Goal: Transaction & Acquisition: Obtain resource

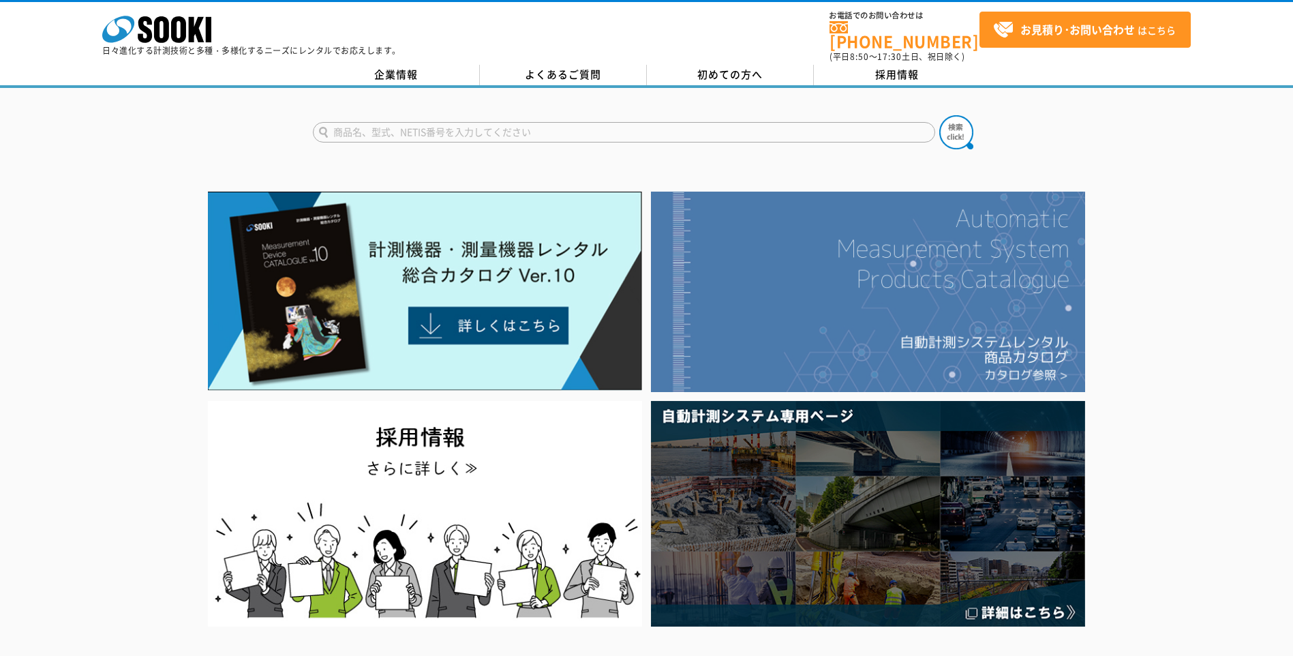
click at [962, 300] on img at bounding box center [868, 291] width 434 height 200
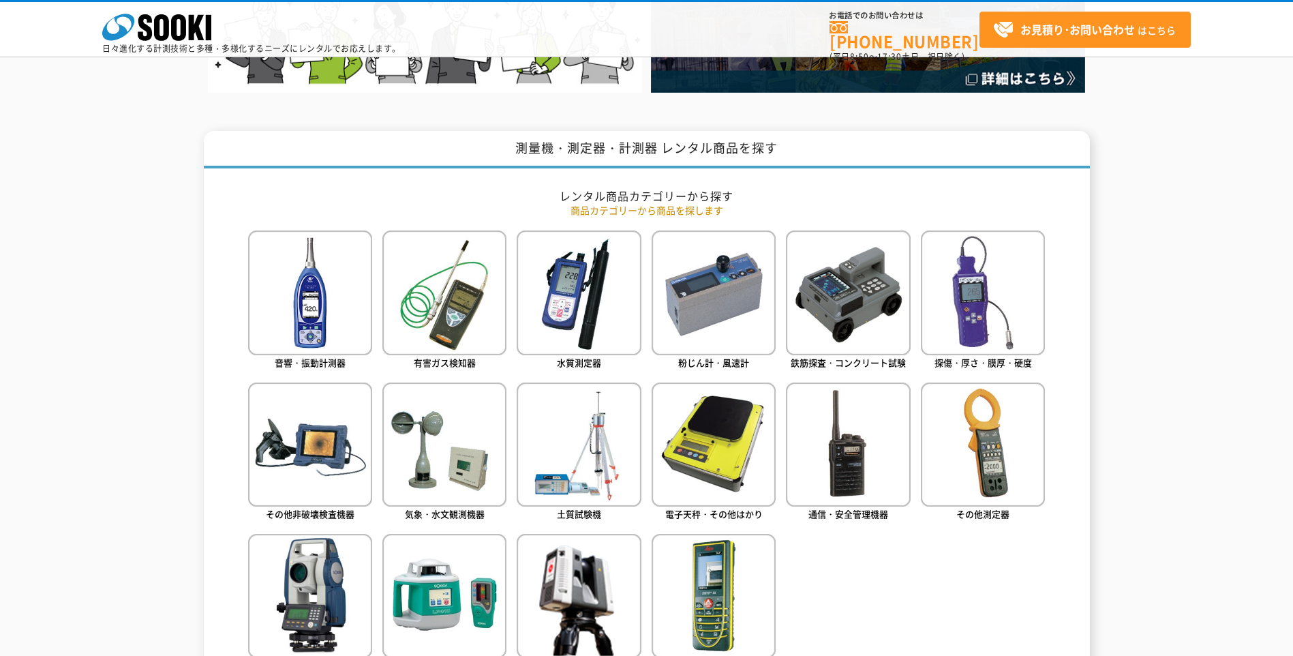
scroll to position [545, 0]
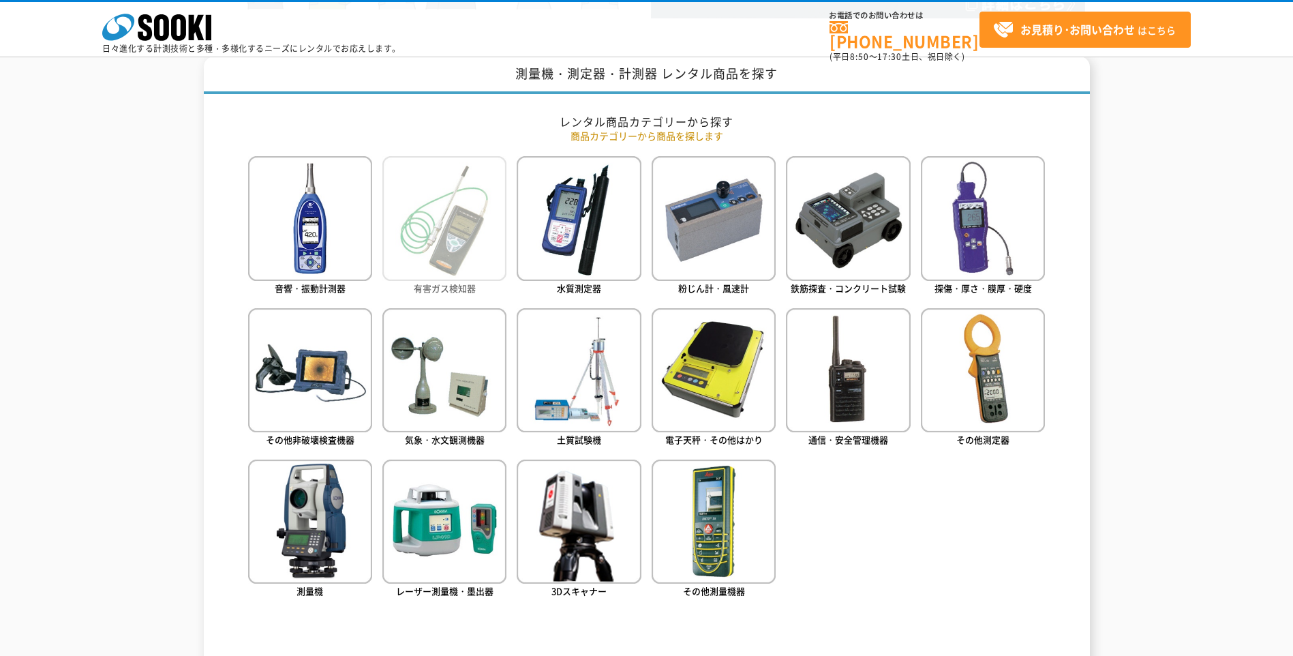
click at [451, 257] on img at bounding box center [444, 218] width 124 height 124
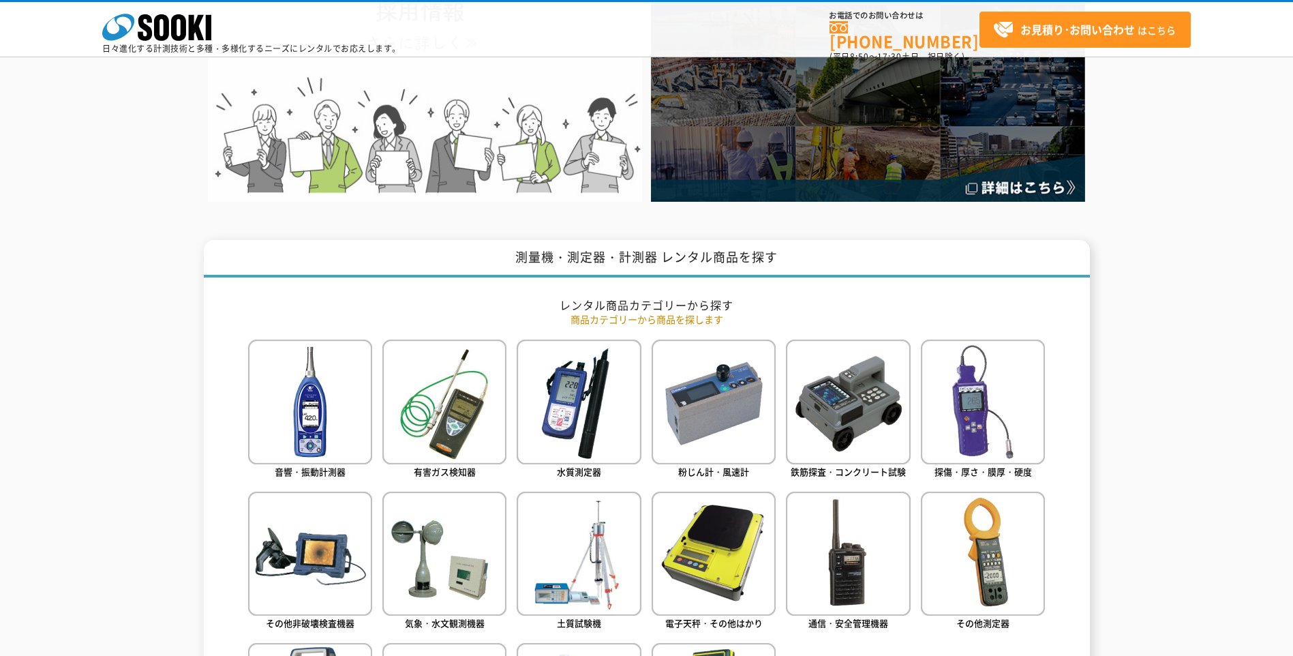
scroll to position [477, 0]
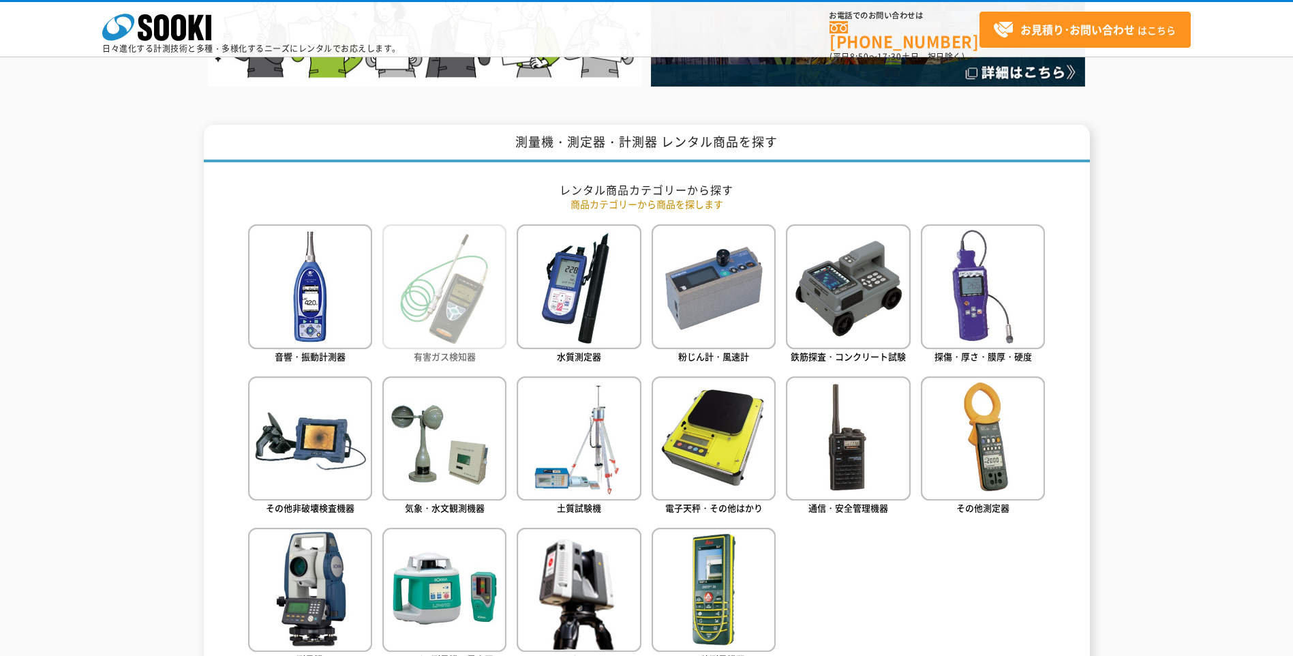
click at [474, 300] on img at bounding box center [444, 286] width 124 height 124
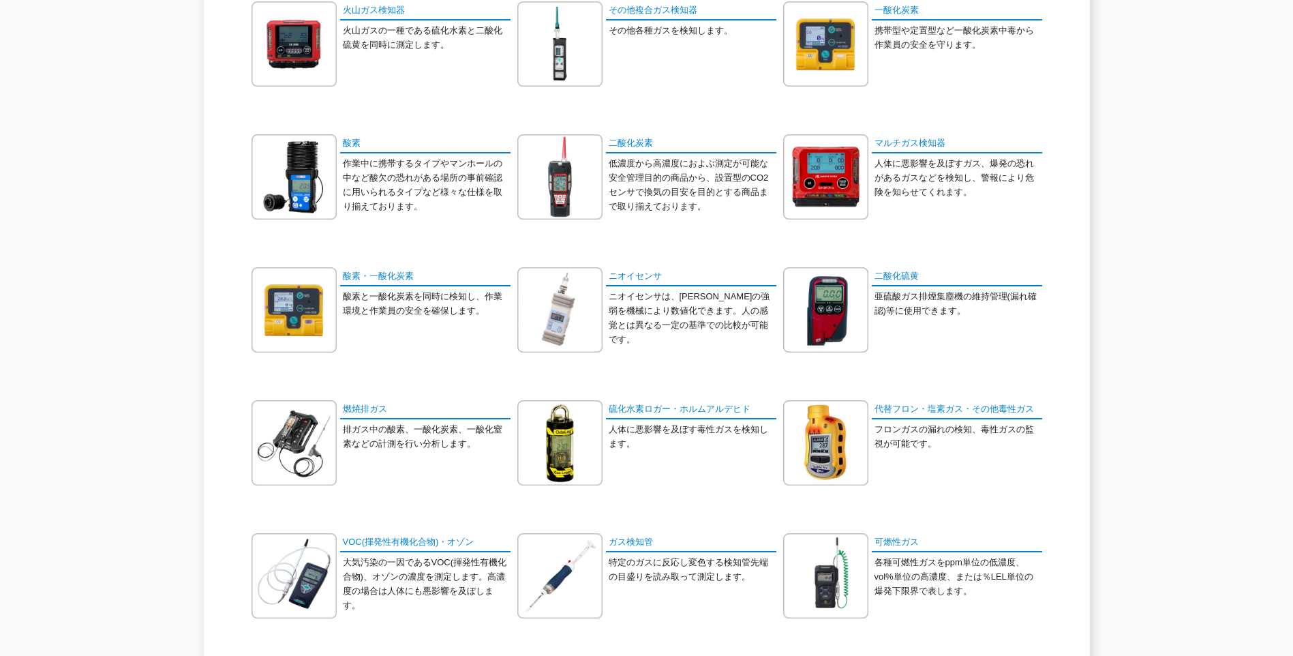
scroll to position [68, 0]
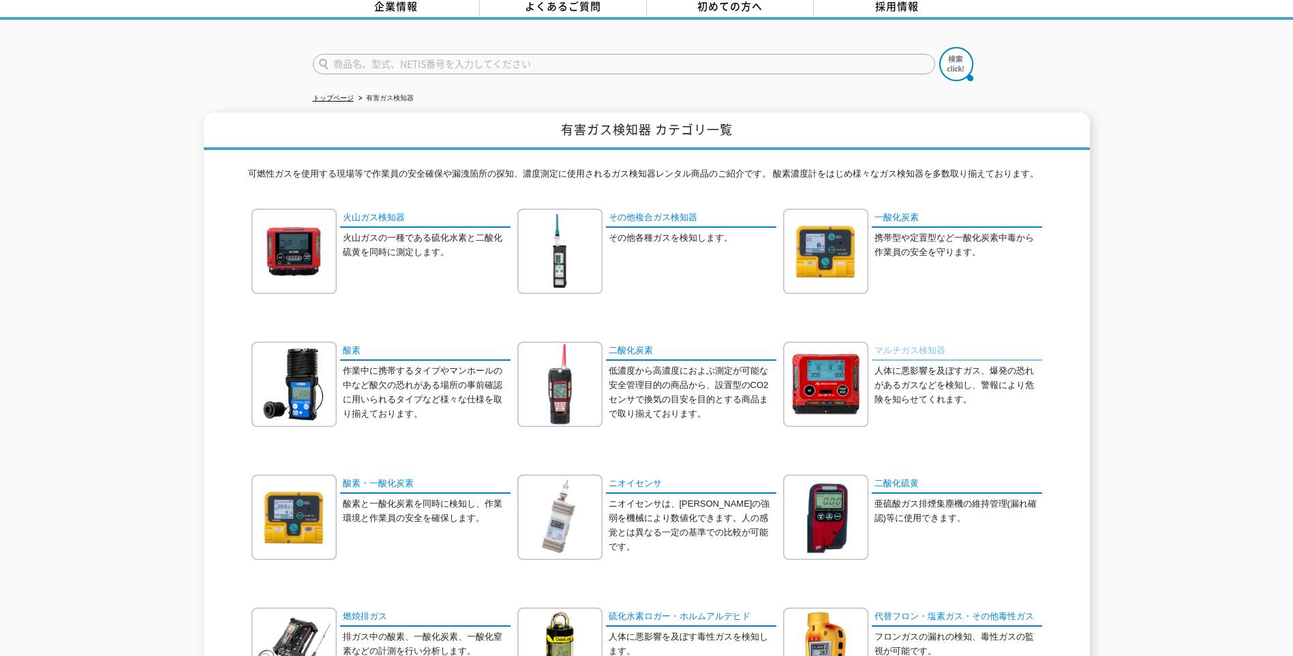
click at [891, 341] on link "マルチガス検知器" at bounding box center [957, 351] width 170 height 20
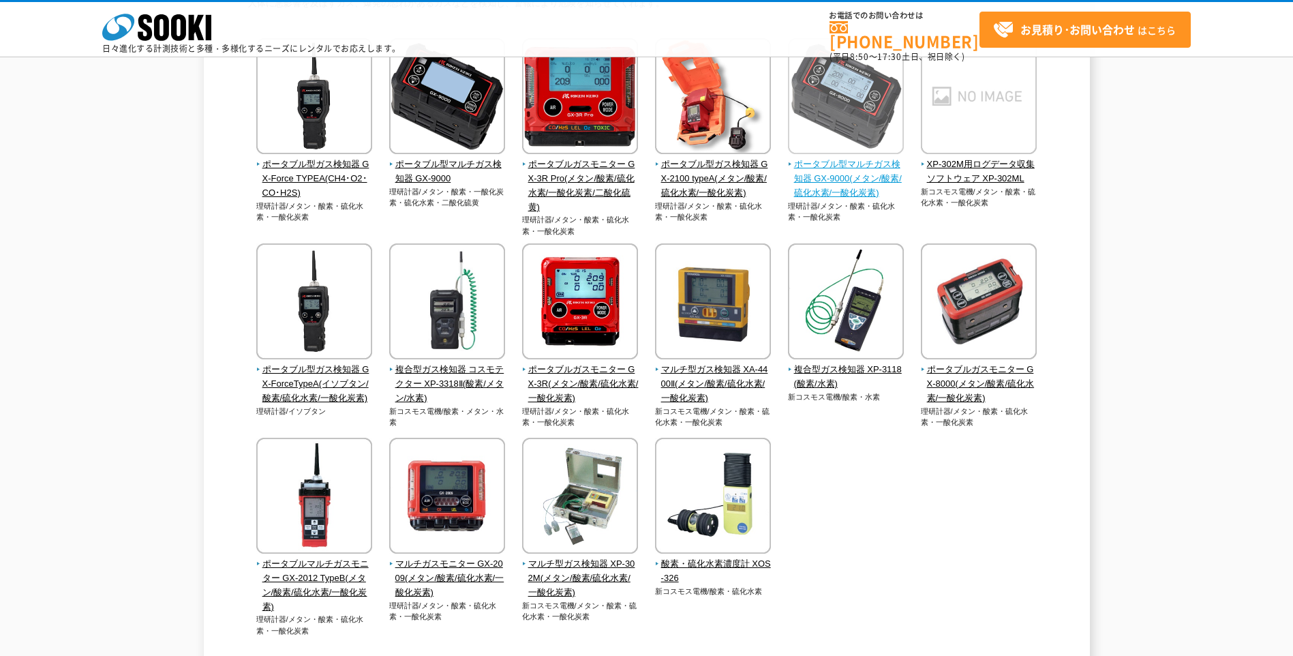
scroll to position [204, 0]
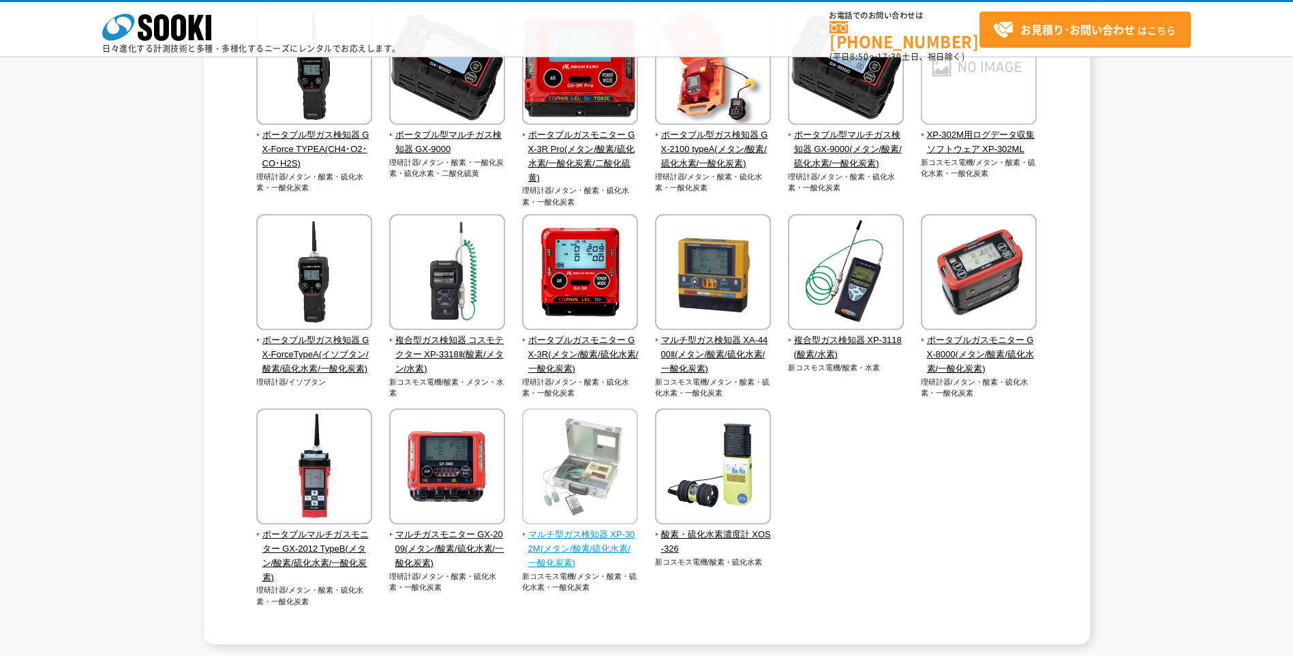
click at [572, 540] on span "マルチ型ガス検知器 XP-302M(メタン/酸素/硫化水素/一酸化炭素)" at bounding box center [580, 548] width 117 height 42
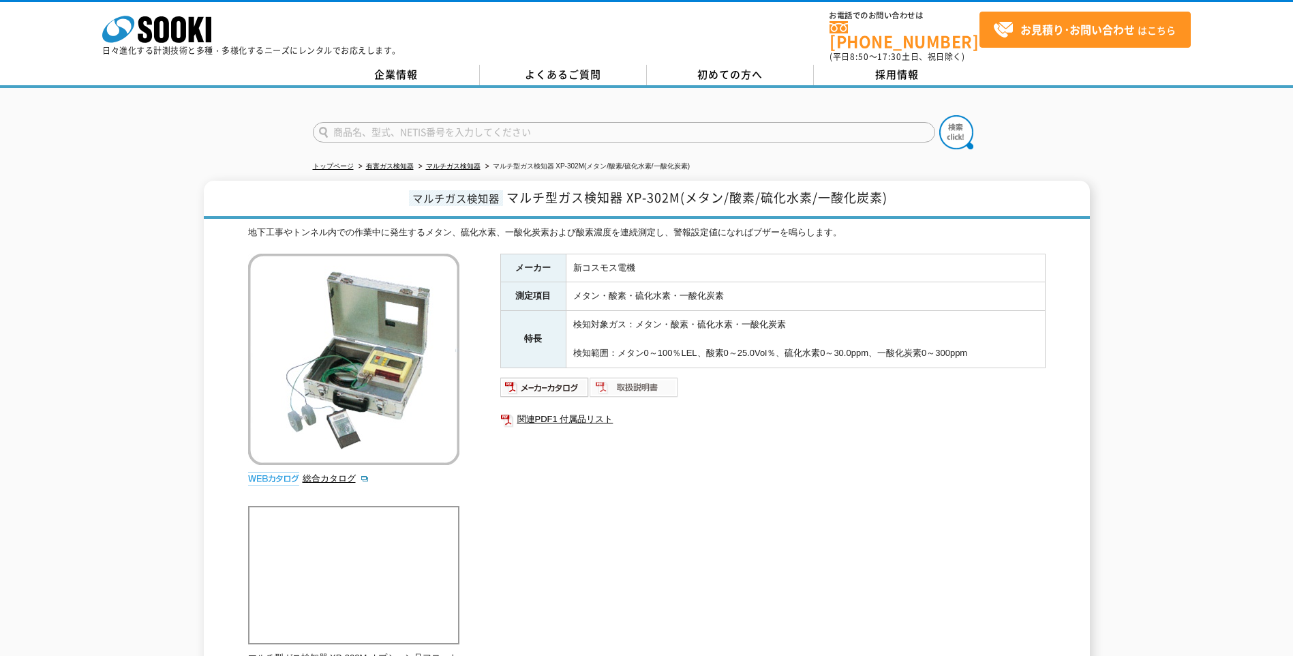
click at [625, 378] on img at bounding box center [633, 387] width 89 height 22
click at [562, 377] on img at bounding box center [544, 387] width 89 height 22
click at [348, 473] on link "総合カタログ" at bounding box center [336, 478] width 67 height 10
